Goal: Obtain resource: Download file/media

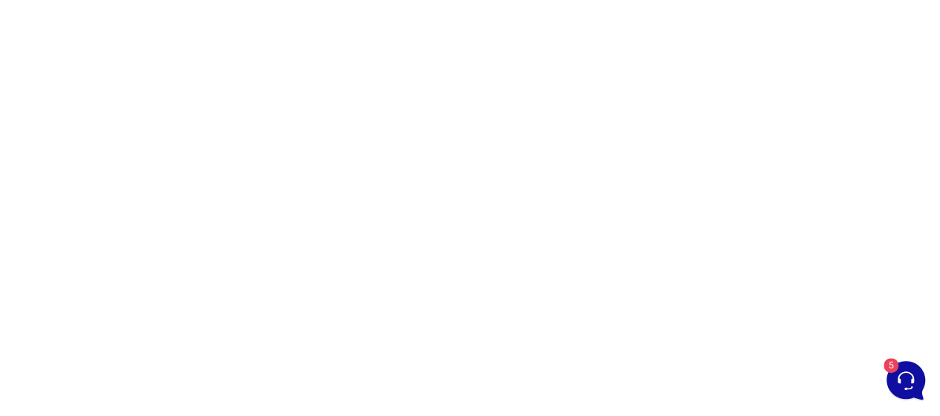
scroll to position [186, 0]
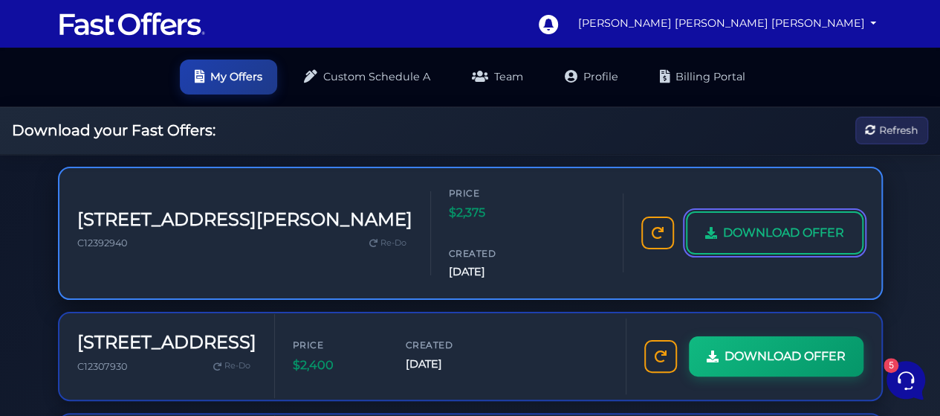
click at [739, 211] on link "DOWNLOAD OFFER" at bounding box center [775, 232] width 178 height 43
